Goal: Find specific page/section: Find specific page/section

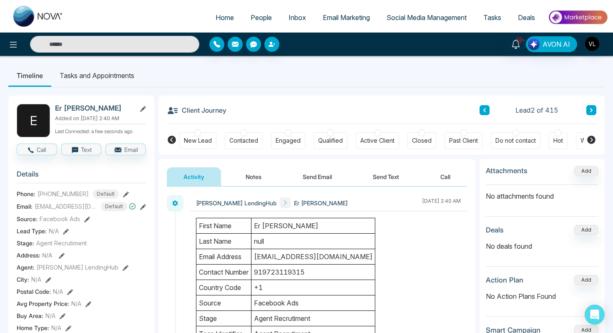
click at [264, 17] on span "People" at bounding box center [261, 17] width 21 height 8
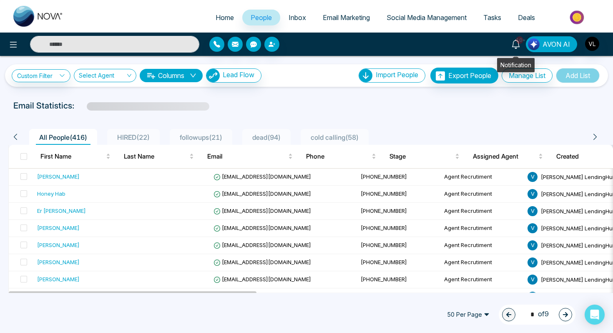
click at [516, 39] on span "10+" at bounding box center [520, 40] width 8 height 8
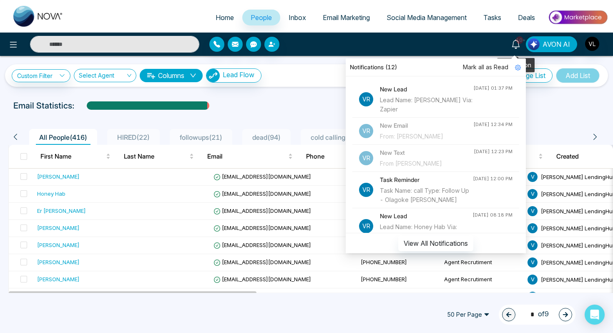
click at [517, 45] on icon at bounding box center [515, 44] width 9 height 9
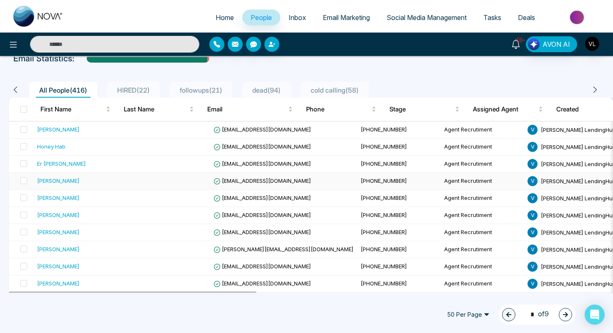
scroll to position [49, 0]
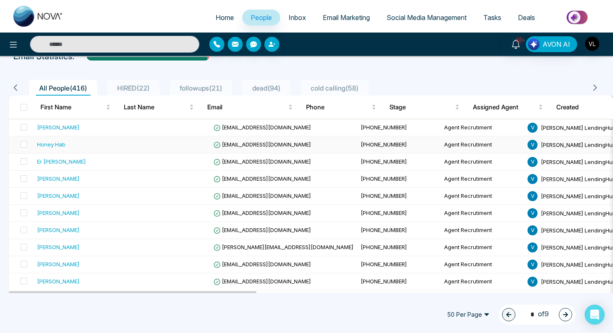
click at [75, 152] on td "Honey Hab" at bounding box center [80, 144] width 93 height 17
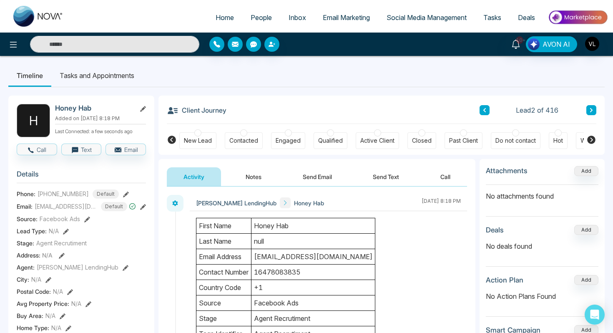
click at [89, 108] on h2 "Honey Hab" at bounding box center [94, 108] width 78 height 8
click at [87, 113] on div "Honey Hab Added on [DATE] 8:18 PM Last Connected: a few seconds ago" at bounding box center [100, 120] width 91 height 33
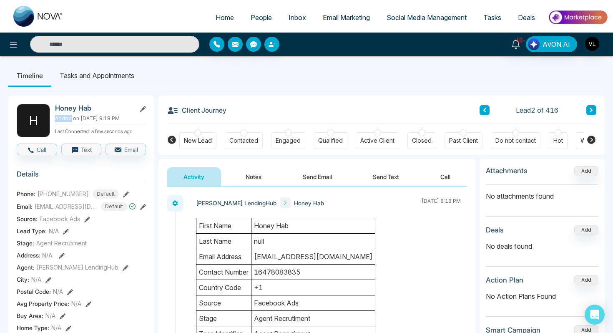
click at [87, 113] on div "Honey Hab Added on [DATE] 8:18 PM Last Connected: a few seconds ago" at bounding box center [100, 120] width 91 height 33
click at [87, 108] on h2 "Honey Hab" at bounding box center [94, 108] width 78 height 8
copy h2 "Hab"
click at [516, 47] on icon at bounding box center [515, 44] width 9 height 9
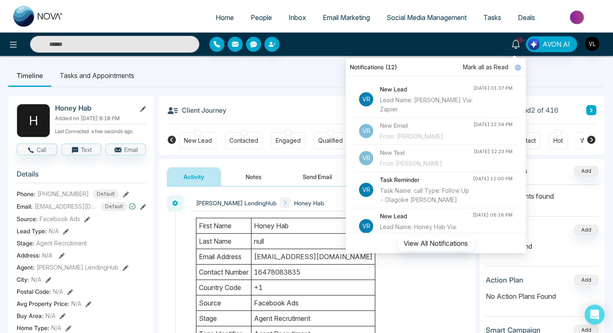
click at [479, 69] on span "Mark all as Read" at bounding box center [485, 67] width 45 height 9
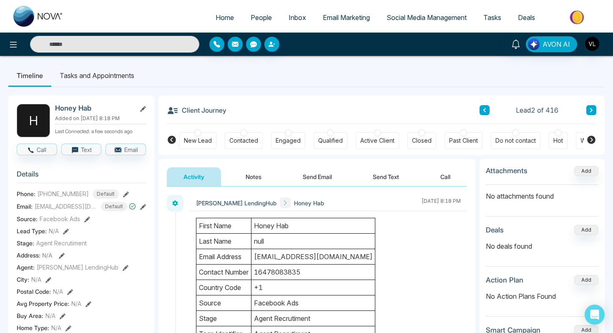
click at [301, 101] on div "Client Journey Lead 2 of 416" at bounding box center [381, 109] width 429 height 28
click at [491, 21] on span "Tasks" at bounding box center [492, 17] width 18 height 8
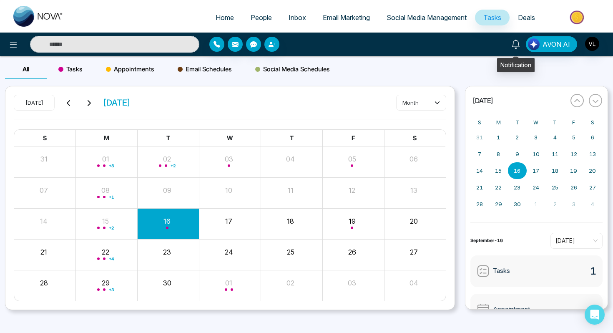
click at [514, 42] on icon at bounding box center [515, 44] width 8 height 9
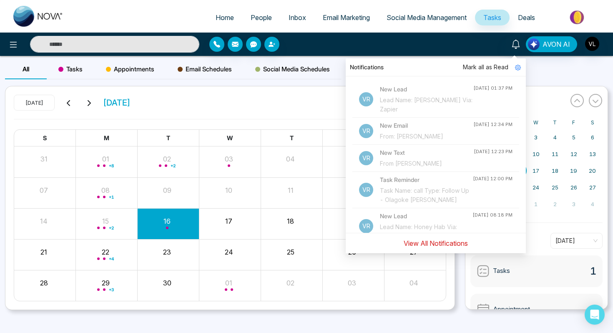
click at [442, 243] on button "View All Notifications" at bounding box center [435, 243] width 75 height 16
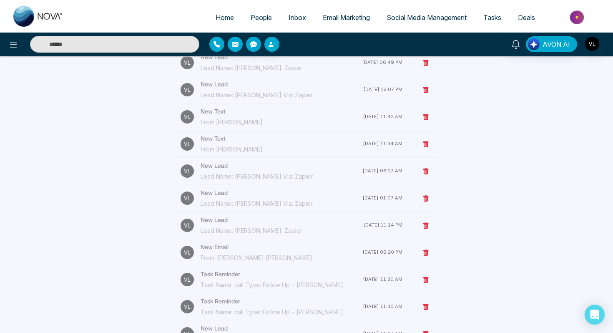
scroll to position [441, 0]
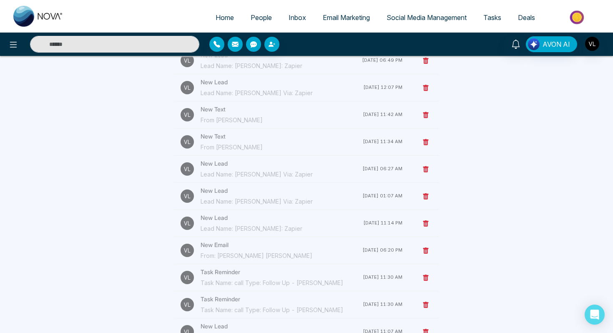
click at [125, 49] on input "text" at bounding box center [114, 44] width 169 height 17
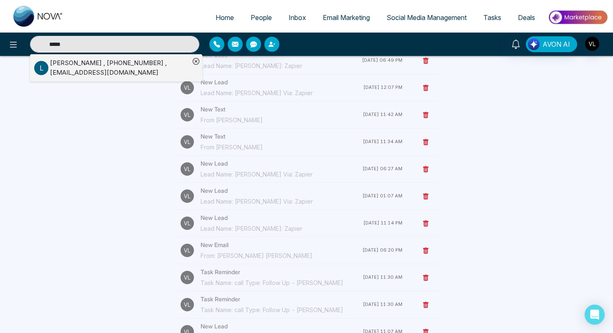
type input "*****"
click at [135, 62] on div "[PERSON_NAME] , [PHONE_NUMBER] , [EMAIL_ADDRESS][DOMAIN_NAME]" at bounding box center [120, 67] width 140 height 19
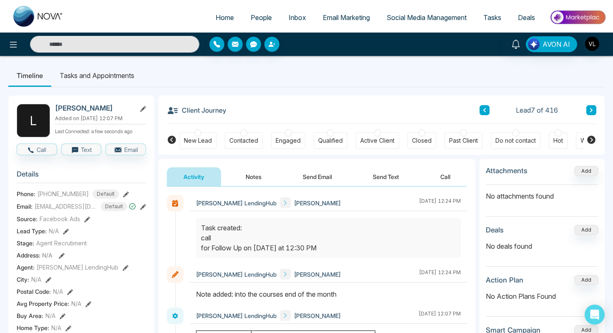
click at [260, 19] on span "People" at bounding box center [261, 17] width 21 height 8
